Goal: Browse casually: Explore the website without a specific task or goal

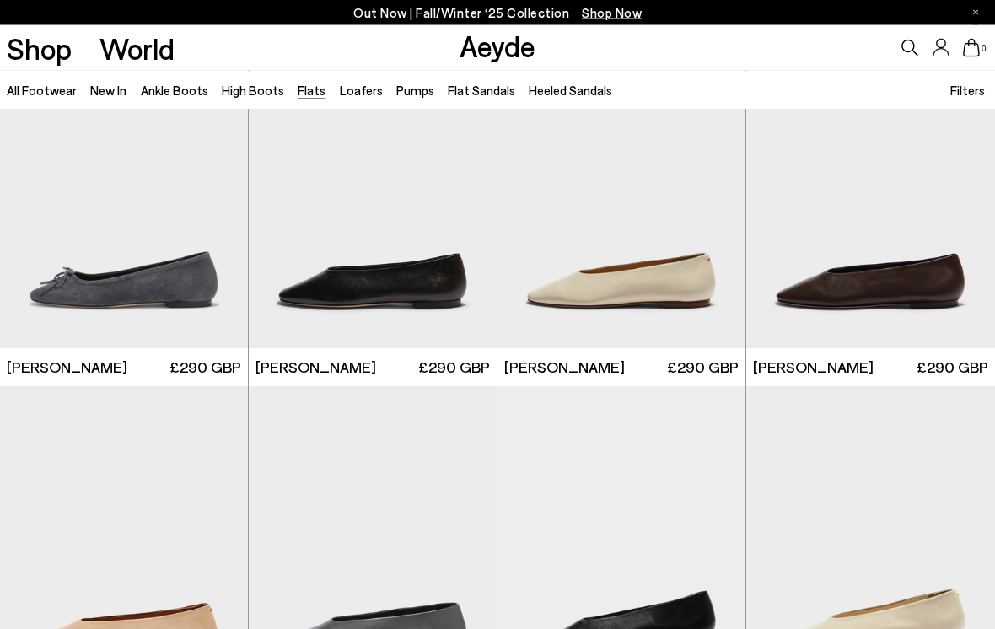
scroll to position [3590, 0]
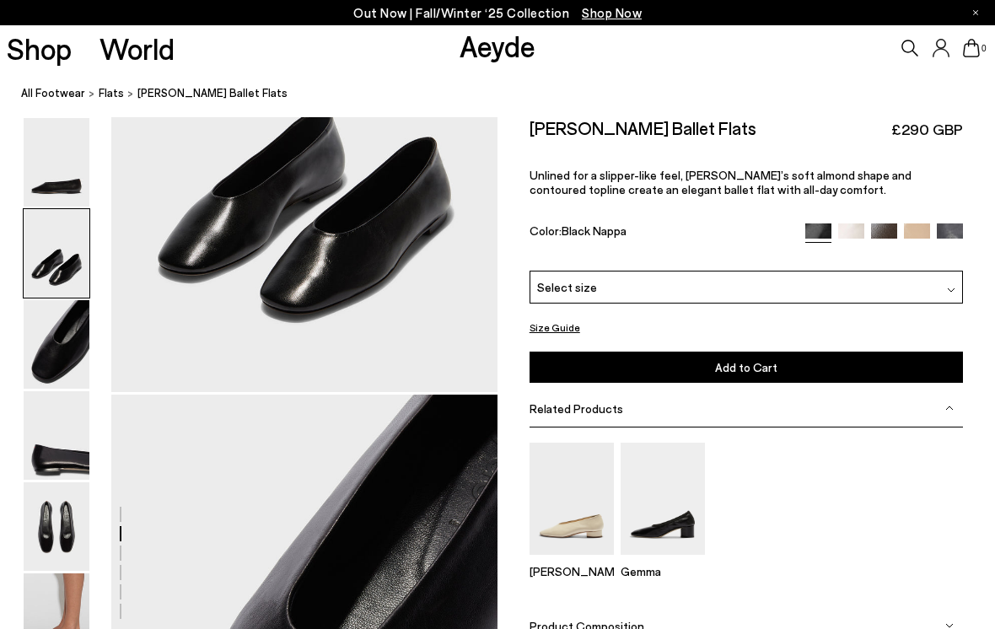
scroll to position [1035, 0]
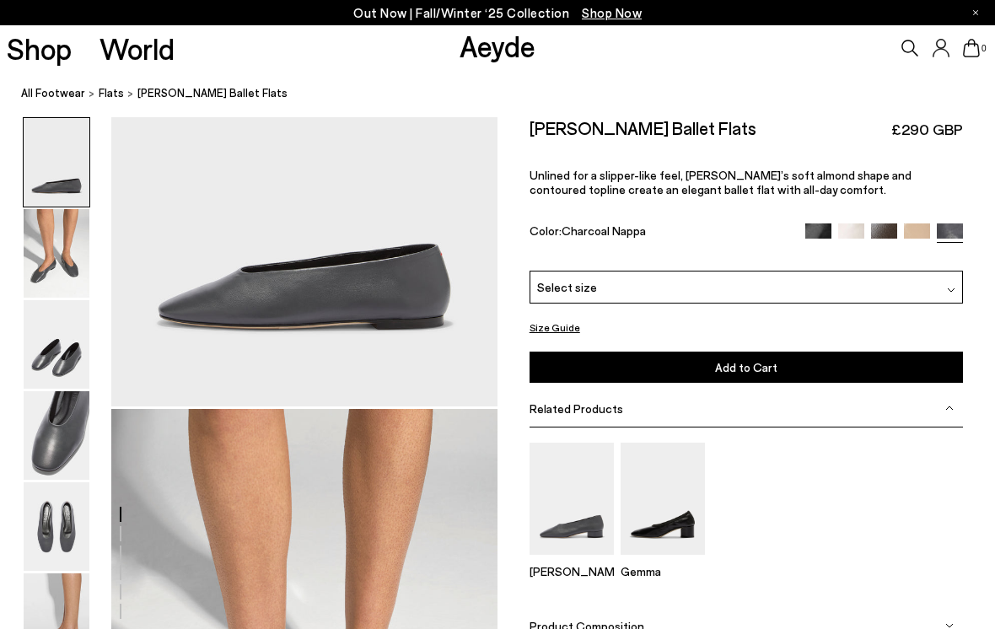
scroll to position [231, 0]
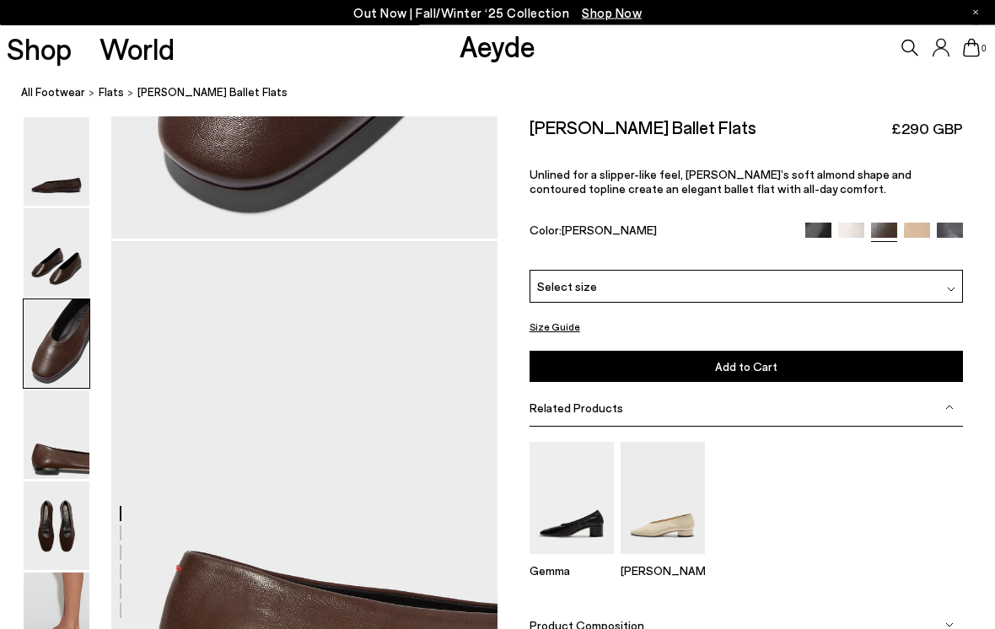
scroll to position [1426, 0]
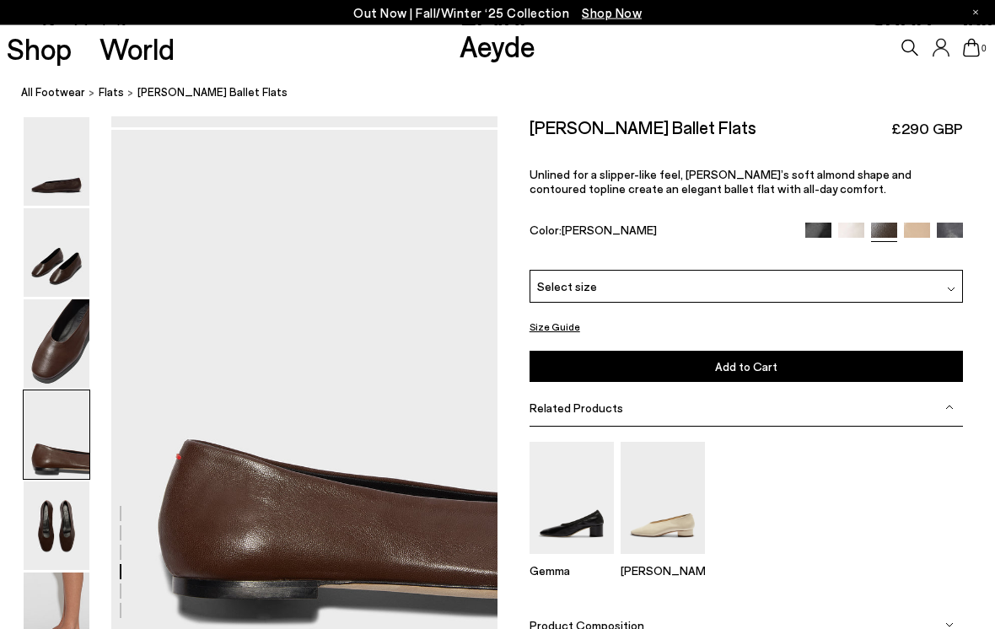
click at [67, 149] on img at bounding box center [57, 162] width 66 height 89
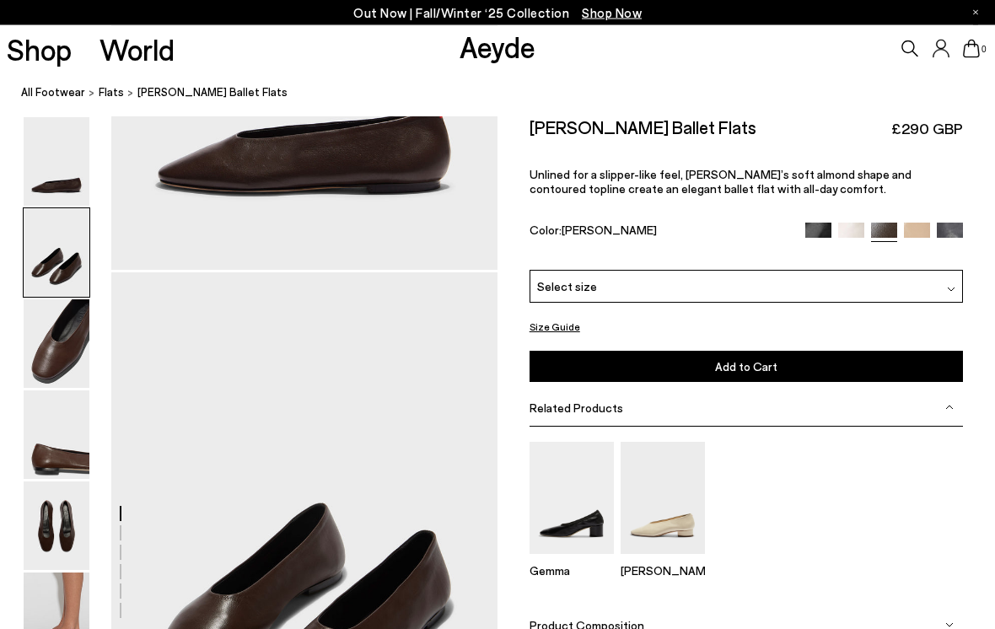
scroll to position [690, 0]
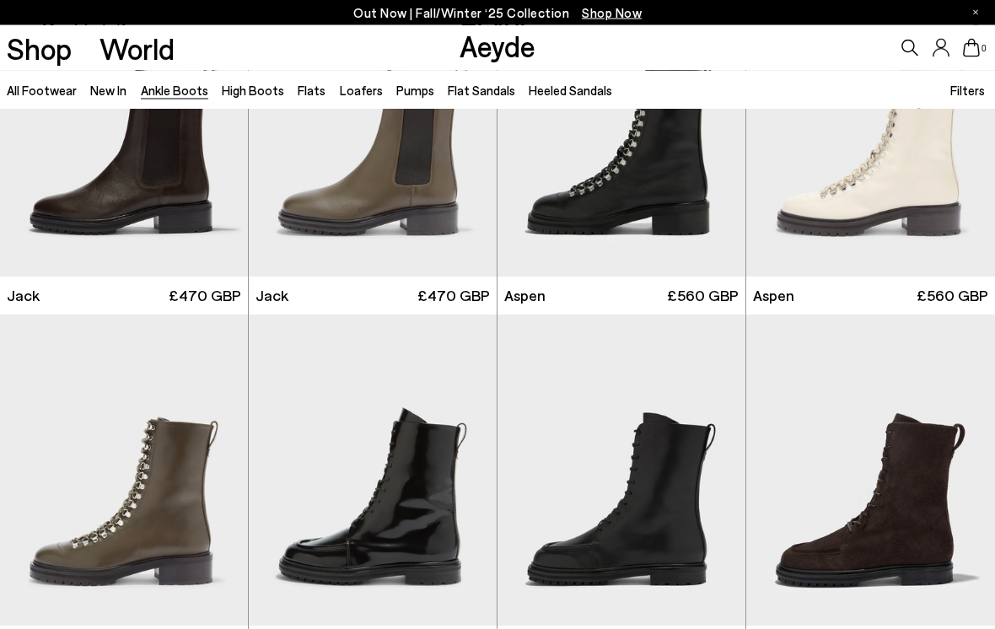
scroll to position [5473, 0]
